Goal: Task Accomplishment & Management: Use online tool/utility

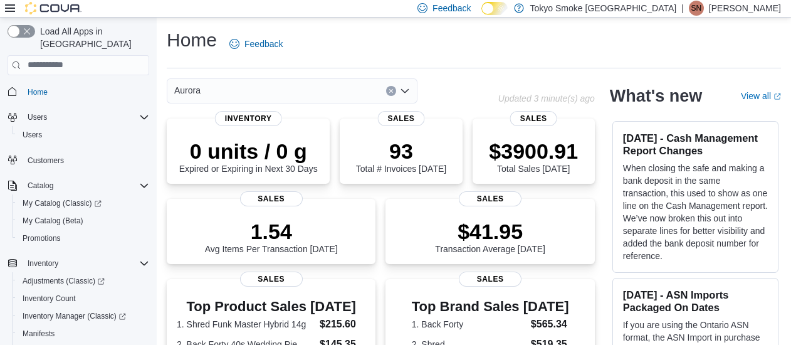
scroll to position [206, 0]
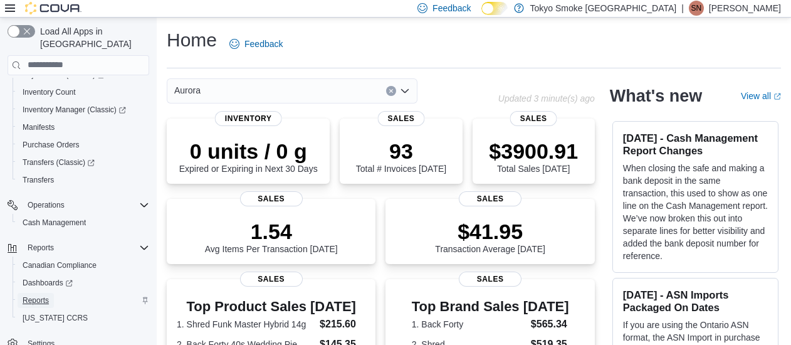
click at [43, 295] on span "Reports" at bounding box center [36, 300] width 26 height 10
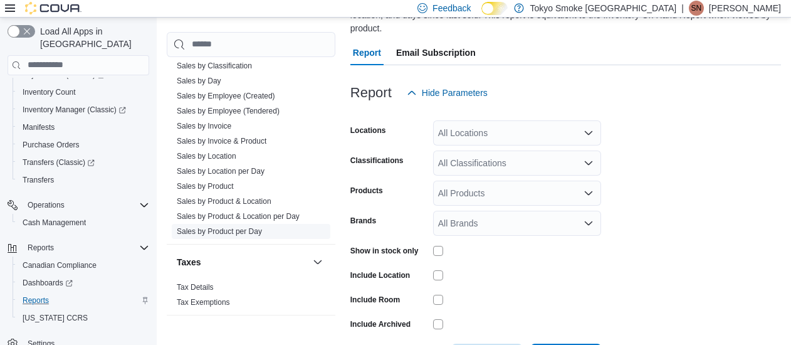
scroll to position [940, 0]
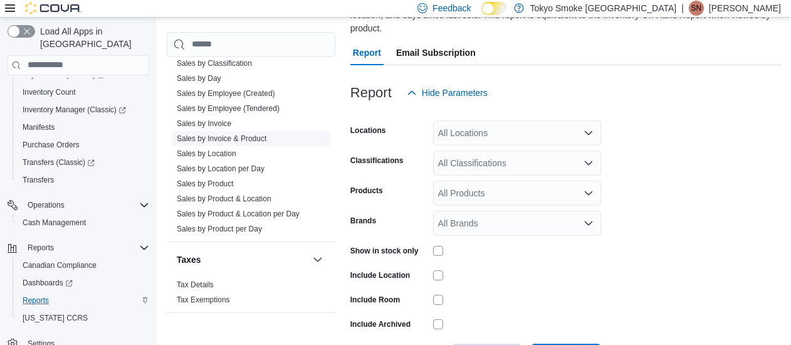
drag, startPoint x: 222, startPoint y: 154, endPoint x: 236, endPoint y: 150, distance: 13.9
click at [222, 155] on link "Sales by Location" at bounding box center [207, 152] width 60 height 9
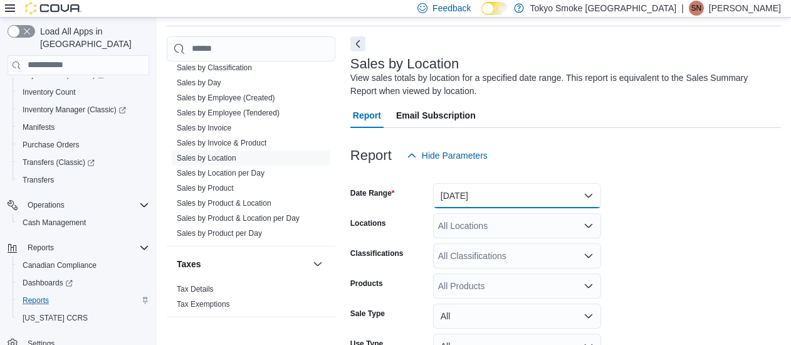
click at [465, 194] on button "[DATE]" at bounding box center [517, 195] width 168 height 25
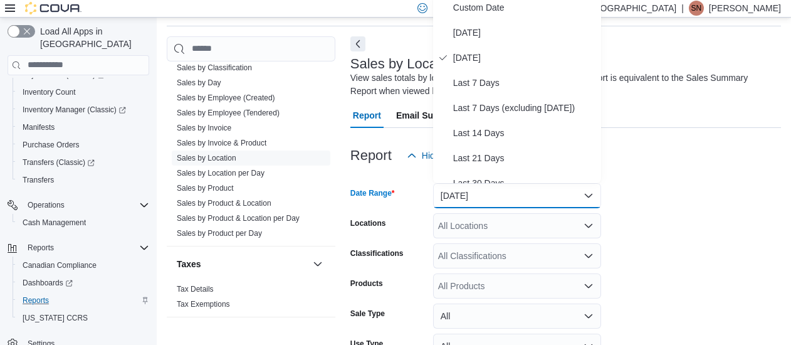
scroll to position [36, 0]
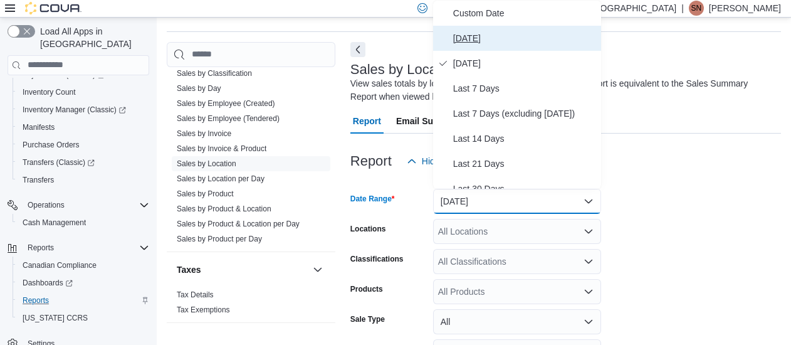
click at [462, 44] on span "Today" at bounding box center [524, 38] width 143 height 15
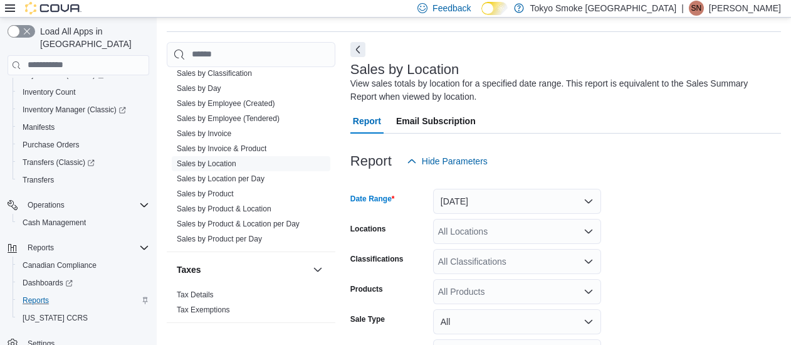
click at [465, 232] on div "All Locations" at bounding box center [517, 231] width 168 height 25
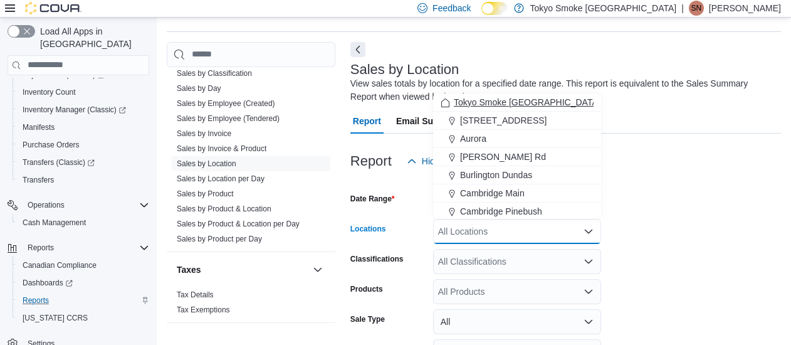
click at [477, 104] on span "Tokyo Smoke Ontario" at bounding box center [527, 102] width 147 height 13
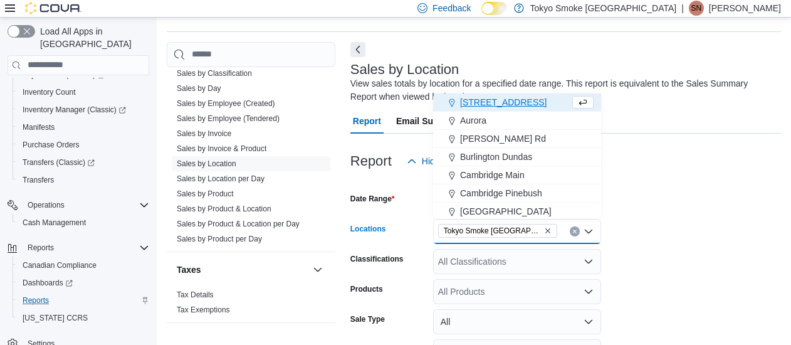
click at [641, 252] on form "Date Range Today Locations Tokyo Smoke Ontario Combo box. Selected. Tokyo Smoke…" at bounding box center [565, 302] width 430 height 256
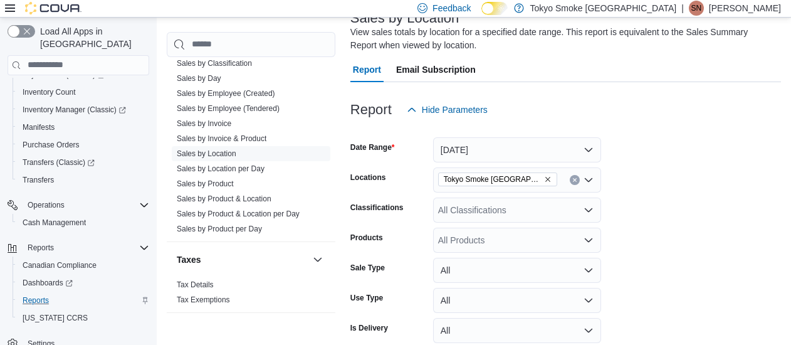
scroll to position [145, 0]
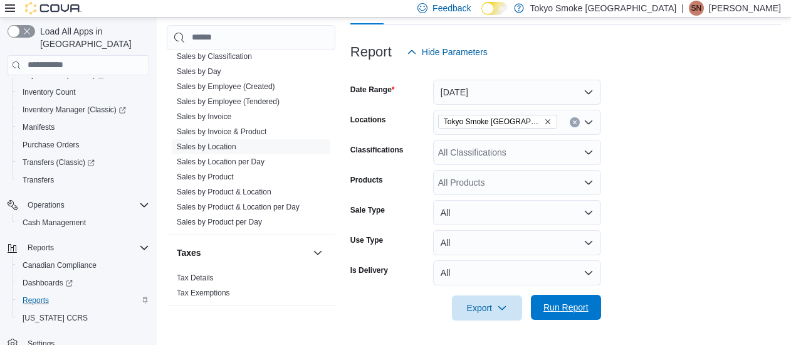
click at [556, 309] on span "Run Report" at bounding box center [565, 307] width 45 height 13
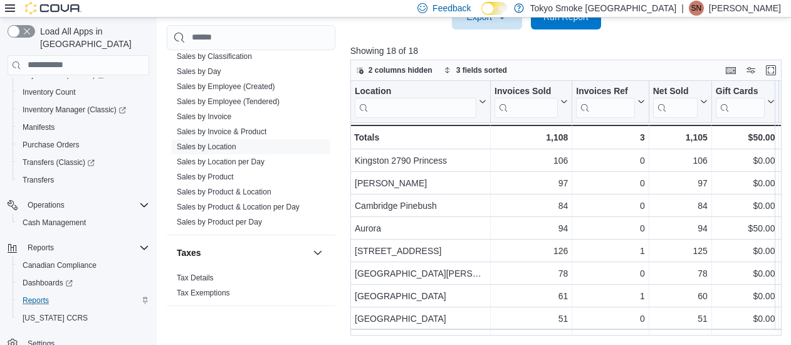
click at [741, 11] on p "Stephanie Neblett" at bounding box center [745, 8] width 72 height 15
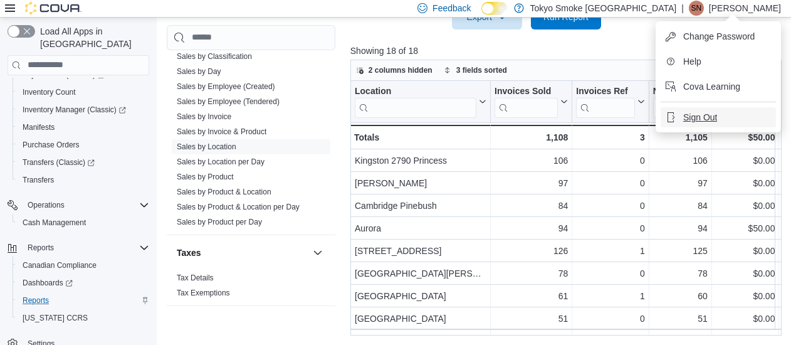
click at [714, 112] on span "Sign Out" at bounding box center [700, 117] width 34 height 13
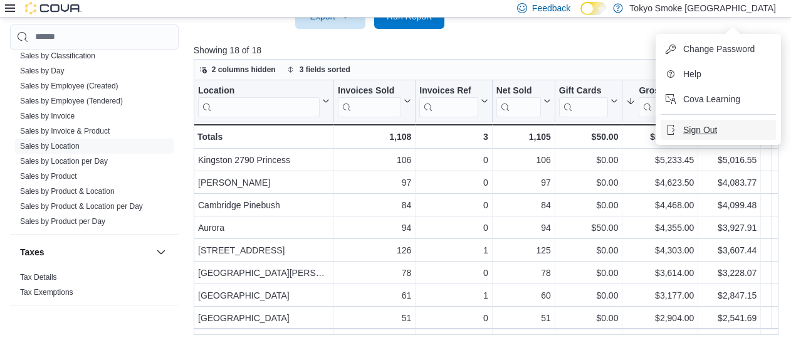
scroll to position [423, 0]
